Goal: Information Seeking & Learning: Learn about a topic

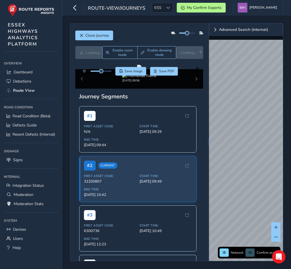
click at [150, 34] on div "Close journey" at bounding box center [139, 38] width 128 height 18
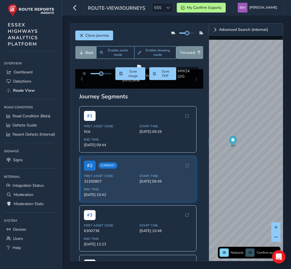
click at [150, 34] on div "Close journey" at bounding box center [139, 38] width 128 height 18
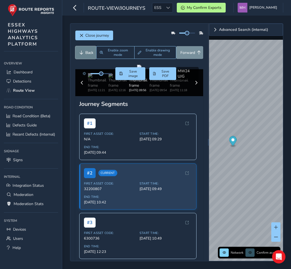
click at [84, 54] on button "Back" at bounding box center [85, 52] width 21 height 13
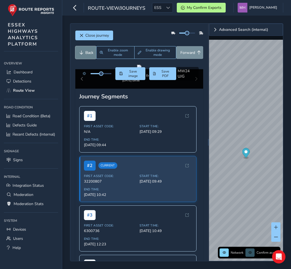
click at [84, 54] on button "Back" at bounding box center [85, 52] width 21 height 13
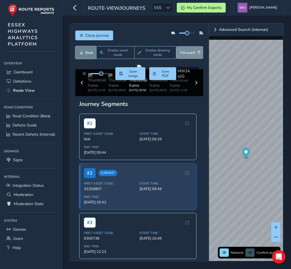
click at [84, 54] on button "Back" at bounding box center [85, 52] width 21 height 13
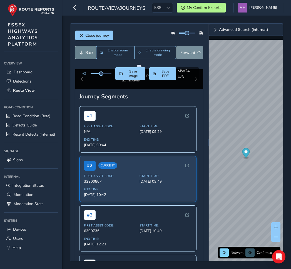
click at [84, 54] on button "Back" at bounding box center [85, 52] width 21 height 13
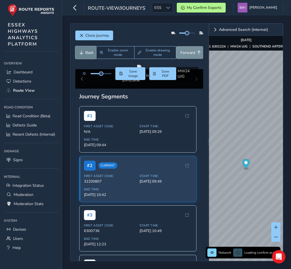
click at [84, 54] on button "Back" at bounding box center [85, 52] width 21 height 13
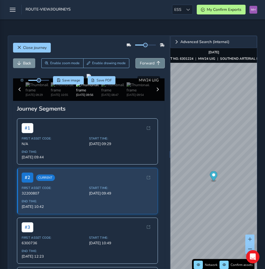
click at [148, 64] on span "Forward" at bounding box center [147, 63] width 15 height 5
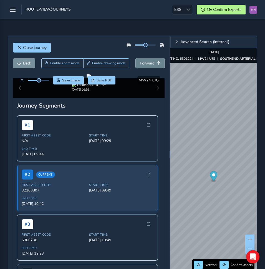
click at [148, 64] on span "Forward" at bounding box center [147, 63] width 15 height 5
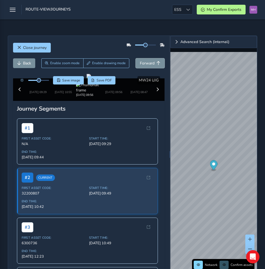
drag, startPoint x: 148, startPoint y: 64, endPoint x: 105, endPoint y: 48, distance: 45.9
click at [105, 48] on div "Close journey Back Enable zoom mode Enable drawing mode Forward Click and Drag …" at bounding box center [88, 154] width 161 height 237
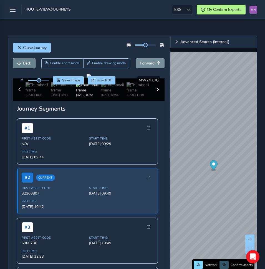
click at [25, 62] on span "Back" at bounding box center [27, 63] width 8 height 5
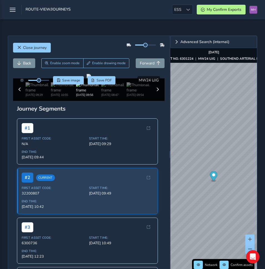
click at [260, 93] on div "Close journey Back Enable zoom mode Enable drawing mode Forward Click and Drag …" at bounding box center [132, 154] width 265 height 253
click at [264, 33] on div "Close journey Back Enable zoom mode Enable drawing mode Forward Click and Drag …" at bounding box center [132, 154] width 265 height 253
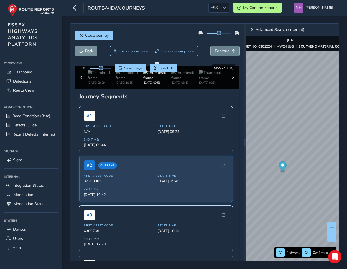
click at [220, 50] on span "Forward" at bounding box center [222, 50] width 15 height 5
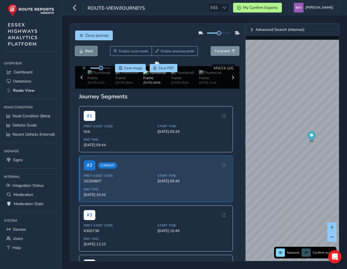
click at [89, 53] on span "Back" at bounding box center [89, 50] width 8 height 5
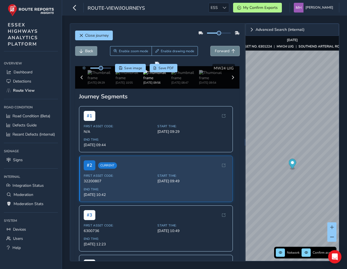
click at [223, 50] on span "Forward" at bounding box center [222, 50] width 15 height 5
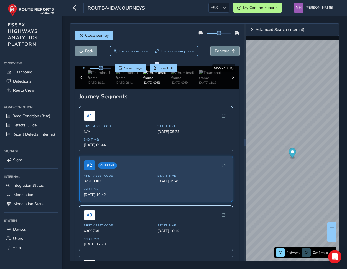
click at [218, 52] on span "Forward" at bounding box center [222, 50] width 15 height 5
click at [347, 178] on html "route-view/journeys ESS ESS My Confirm Exports Mikko Haavisto Colour Scheme: Da…" at bounding box center [173, 134] width 347 height 269
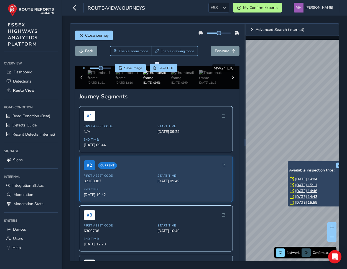
click at [347, 165] on html "route-view/journeys ESS ESS My Confirm Exports Mikko Haavisto Colour Scheme: Da…" at bounding box center [173, 134] width 347 height 269
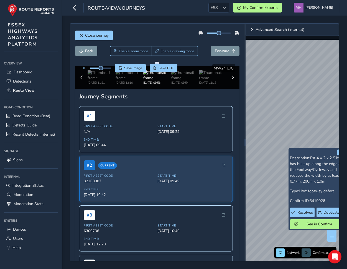
click at [347, 89] on html "route-view/journeys ESS ESS My Confirm Exports Mikko Haavisto Colour Scheme: Da…" at bounding box center [173, 134] width 347 height 269
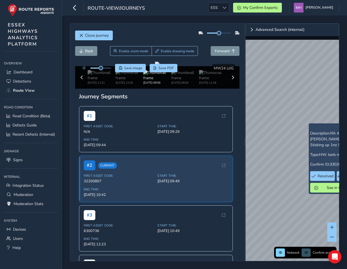
click at [326, 126] on div "x Description: RA 4 = 2 x 2 Kerbs Loose & Sticking up 1no 5 x 10 Kerb Type: HW:…" at bounding box center [293, 142] width 94 height 237
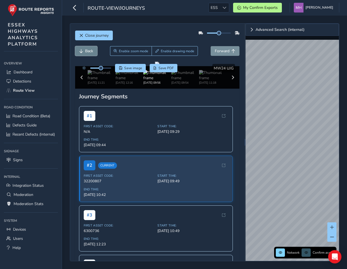
click at [89, 51] on span "Back" at bounding box center [89, 50] width 8 height 5
click at [87, 51] on span "Back" at bounding box center [89, 50] width 8 height 5
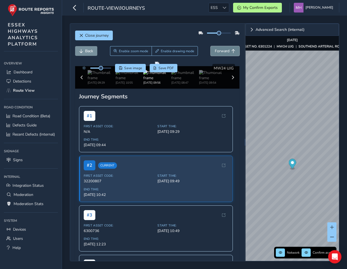
click at [222, 52] on span "Forward" at bounding box center [222, 50] width 15 height 5
